Goal: Find contact information: Find contact information

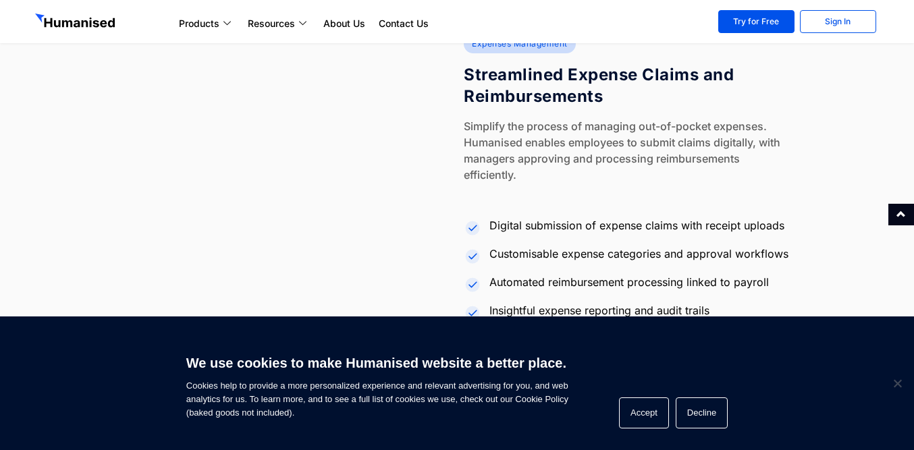
scroll to position [2430, 0]
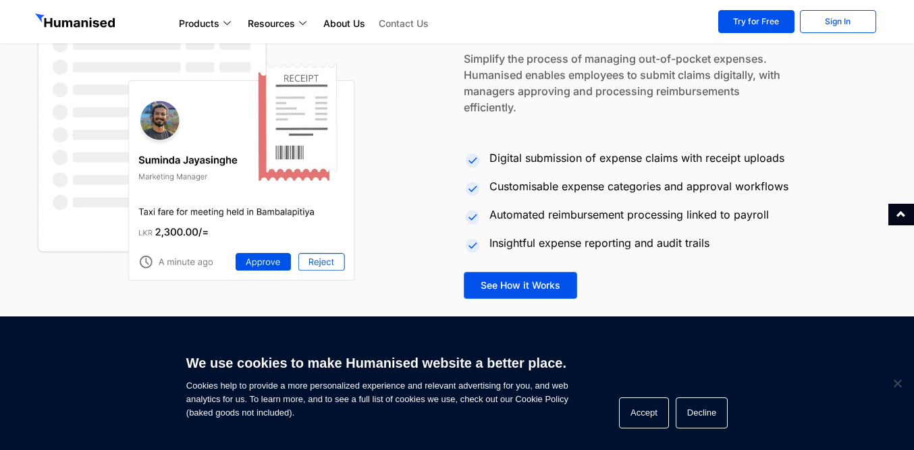
click at [410, 18] on link "Contact Us" at bounding box center [403, 24] width 63 height 16
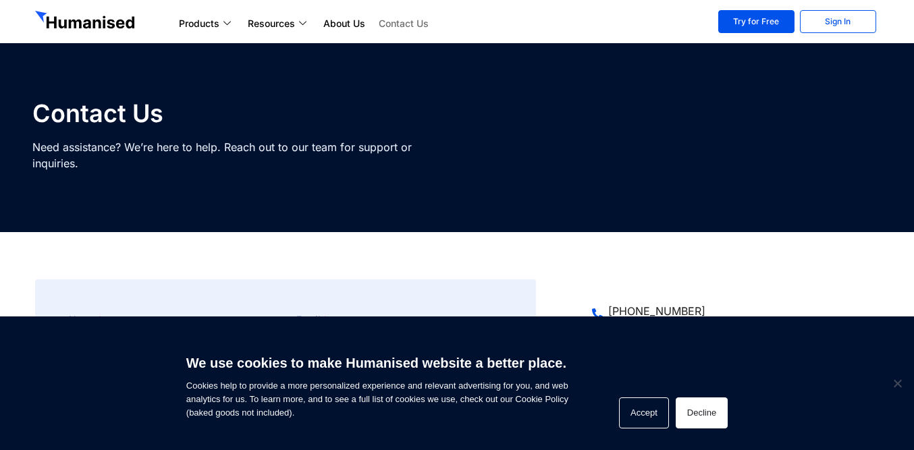
click at [686, 414] on button "Decline" at bounding box center [702, 413] width 52 height 31
